Goal: Information Seeking & Learning: Learn about a topic

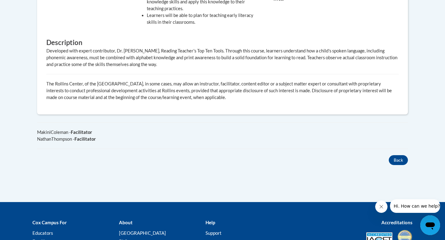
scroll to position [415, 0]
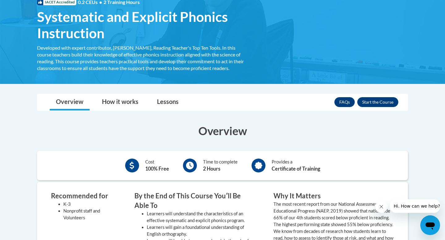
scroll to position [102, 0]
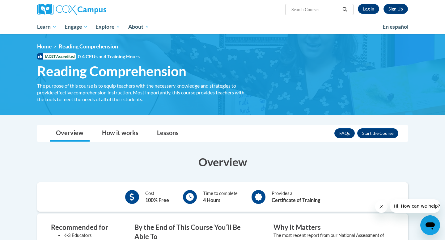
scroll to position [66, 0]
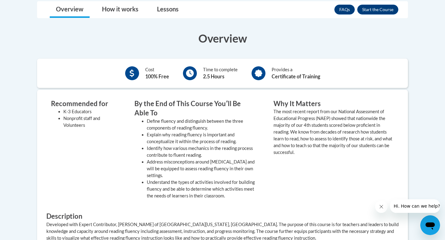
scroll to position [217, 0]
